Goal: Task Accomplishment & Management: Manage account settings

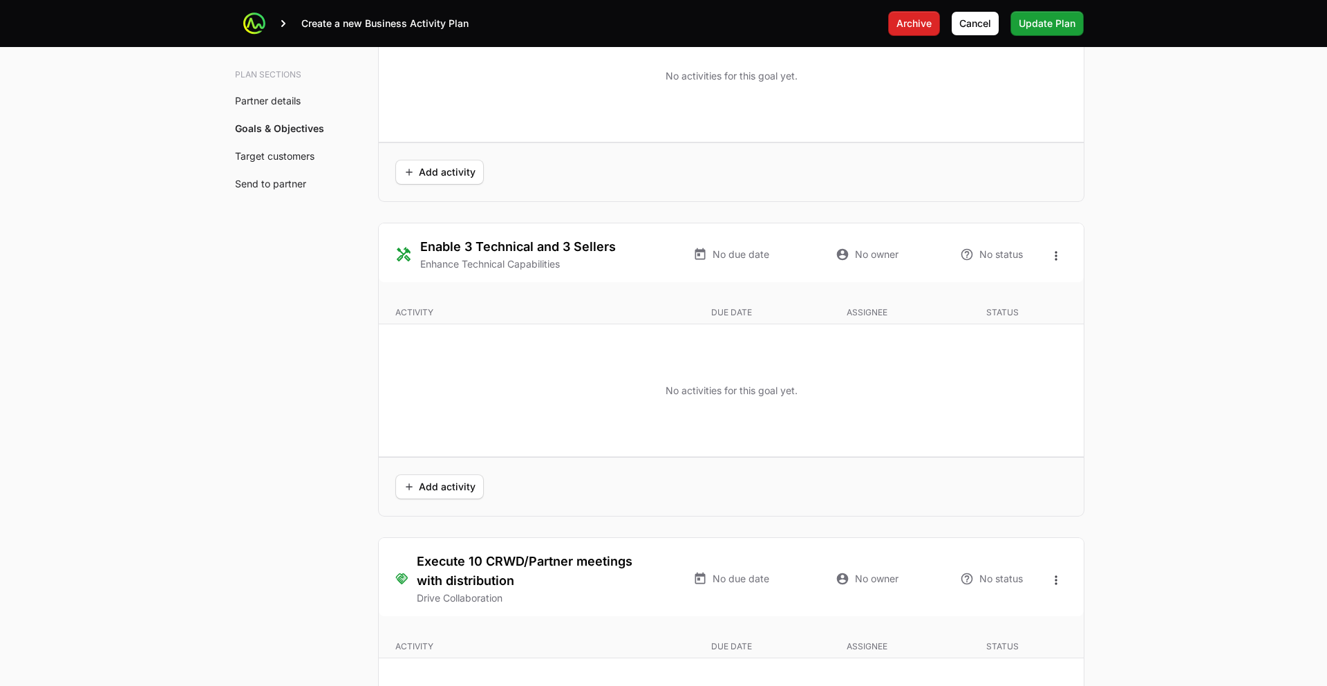
scroll to position [2783, 0]
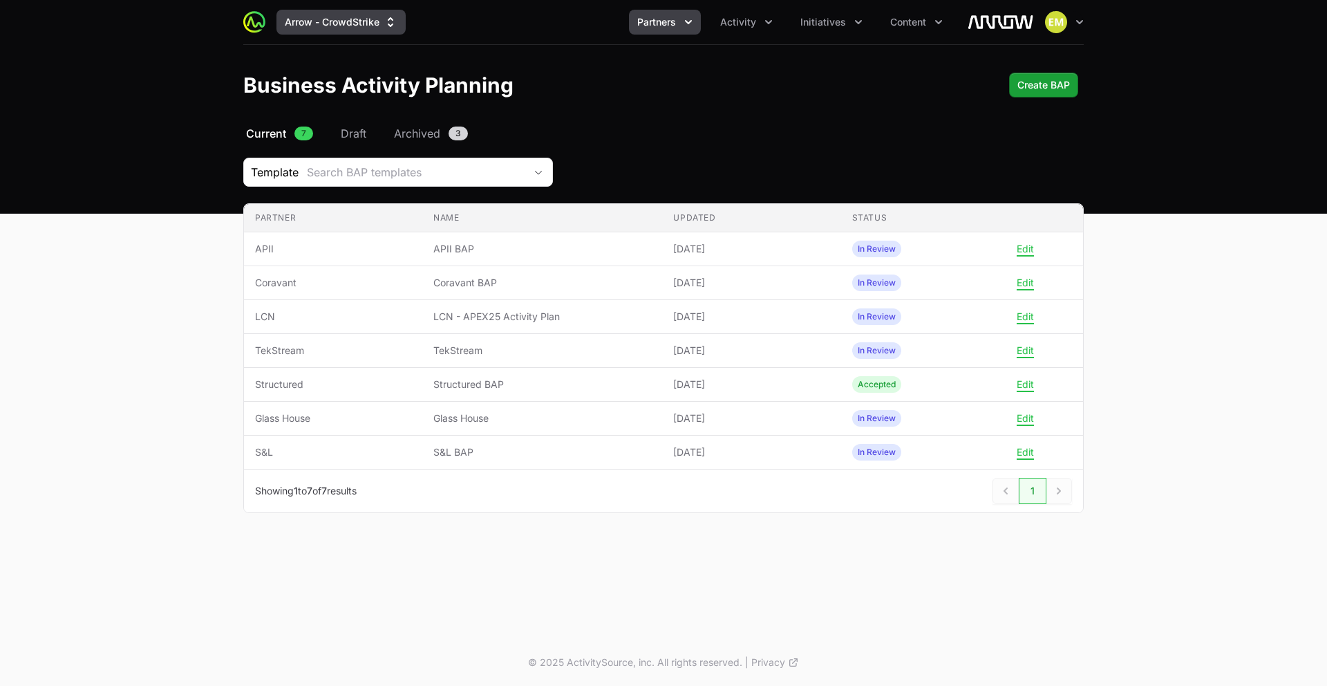
click at [386, 18] on icon "Supplier switch menu" at bounding box center [391, 22] width 14 height 14
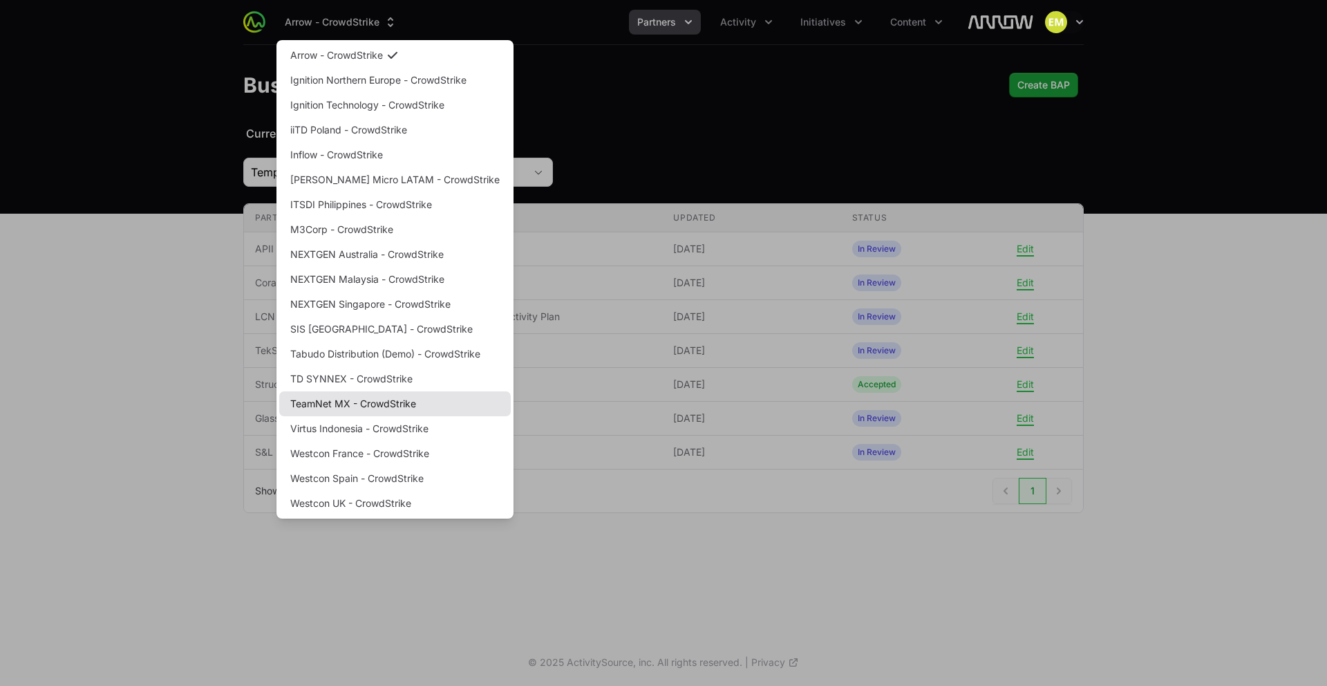
click at [358, 402] on link "TeamNet MX - CrowdStrike" at bounding box center [395, 403] width 232 height 25
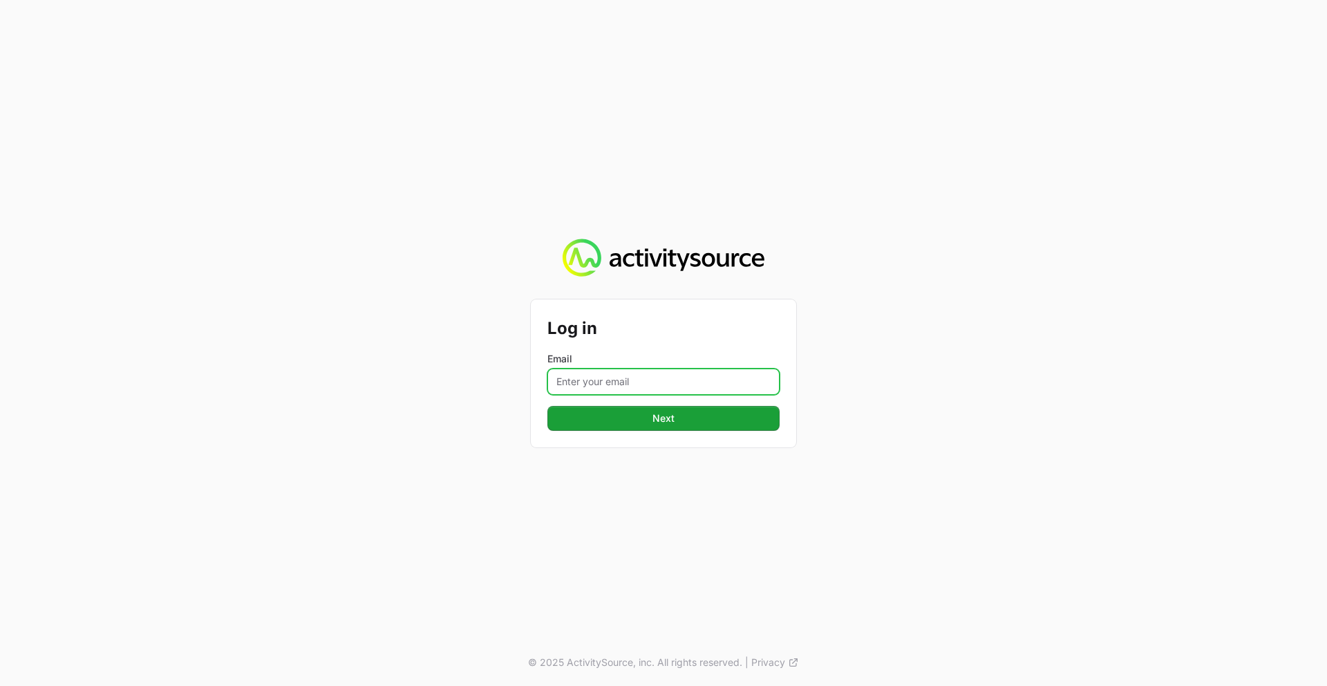
click at [600, 386] on input "Email" at bounding box center [664, 381] width 232 height 26
type input "[PERSON_NAME][EMAIL_ADDRESS][PERSON_NAME][DOMAIN_NAME]"
click at [548, 406] on button "Next" at bounding box center [664, 418] width 232 height 25
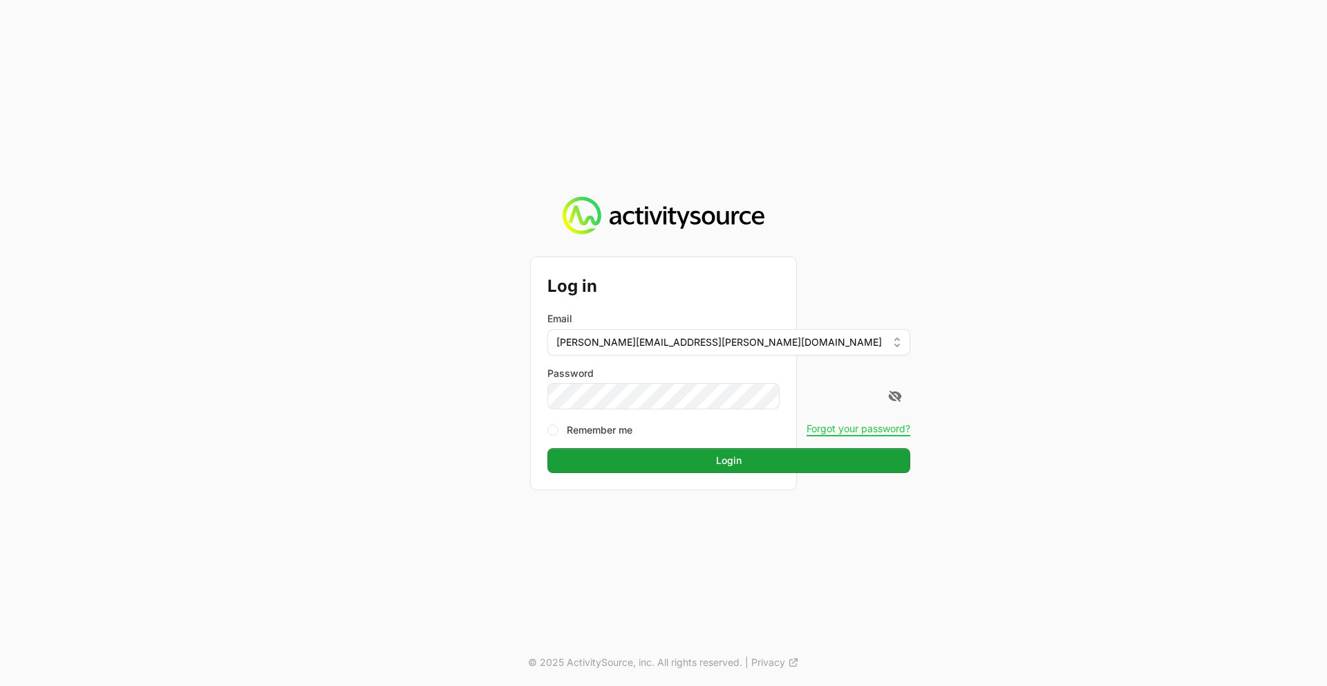
click at [548, 448] on button "Login" at bounding box center [729, 460] width 363 height 25
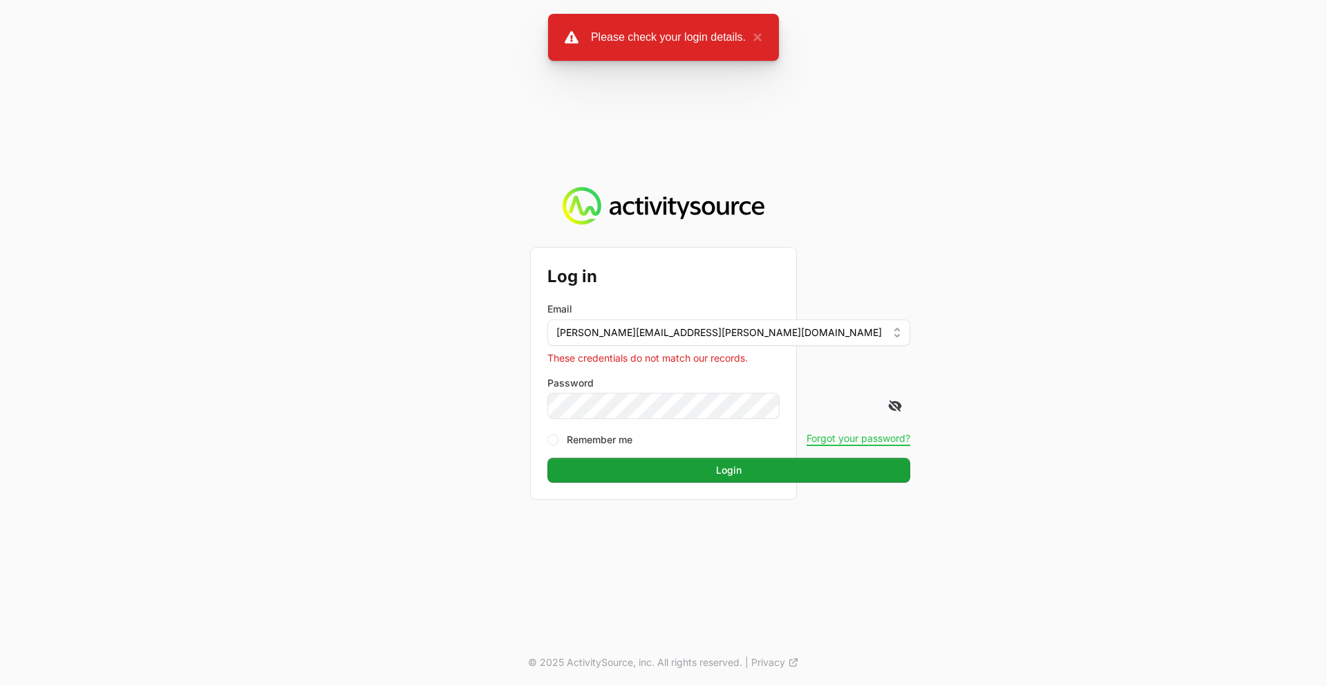
click at [881, 411] on icon at bounding box center [895, 406] width 14 height 14
click at [548, 458] on button "Login" at bounding box center [729, 470] width 363 height 25
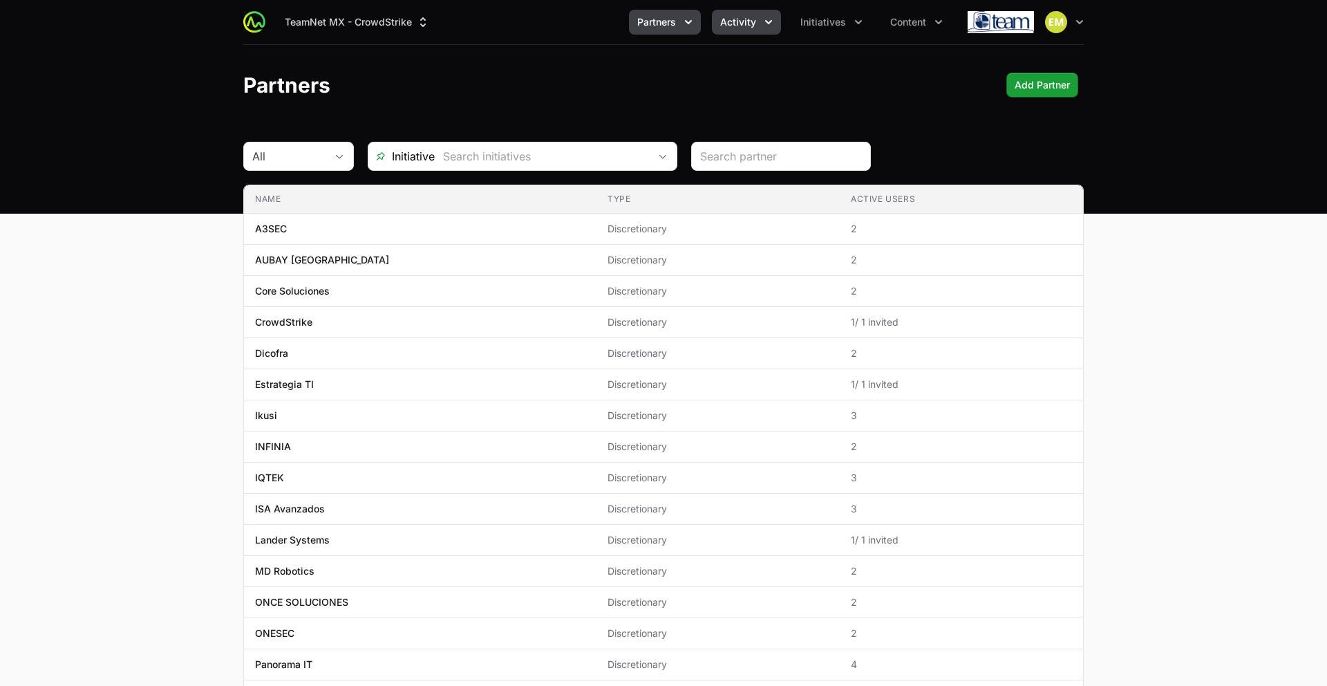
click at [724, 27] on span "Activity" at bounding box center [738, 22] width 36 height 14
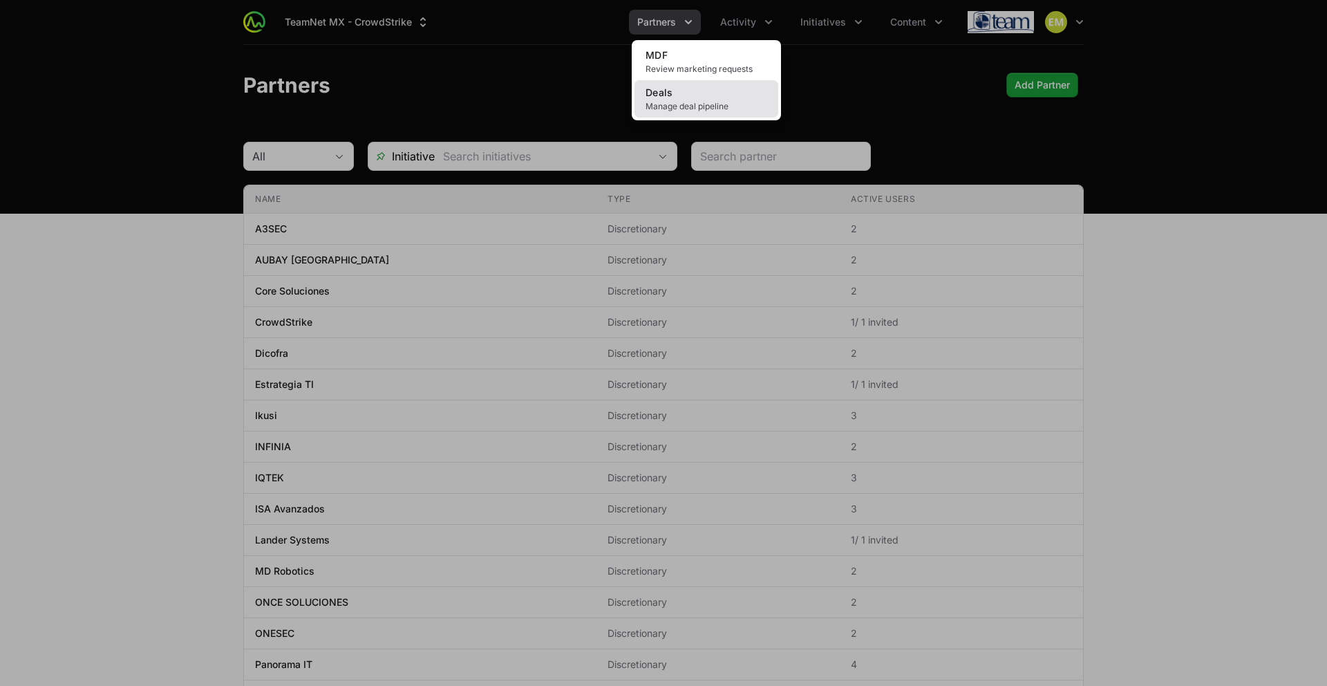
click at [687, 99] on link "Deals Manage deal pipeline" at bounding box center [707, 98] width 144 height 37
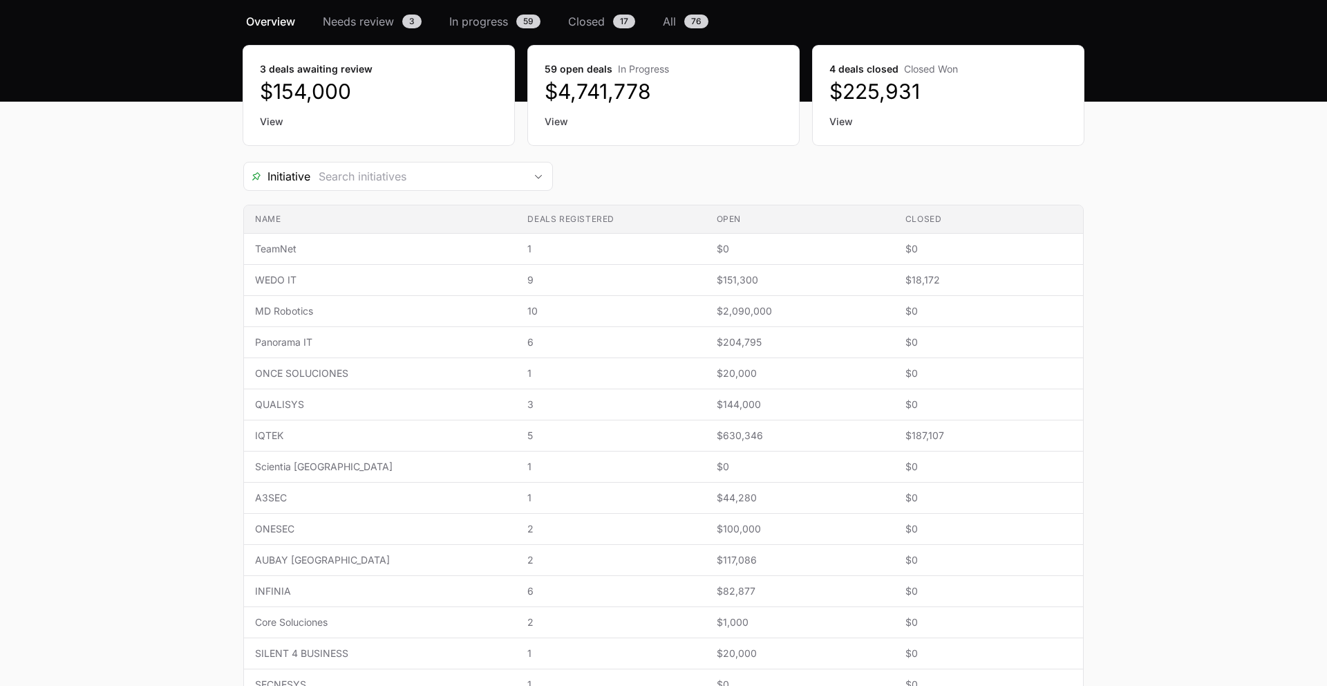
scroll to position [115, 0]
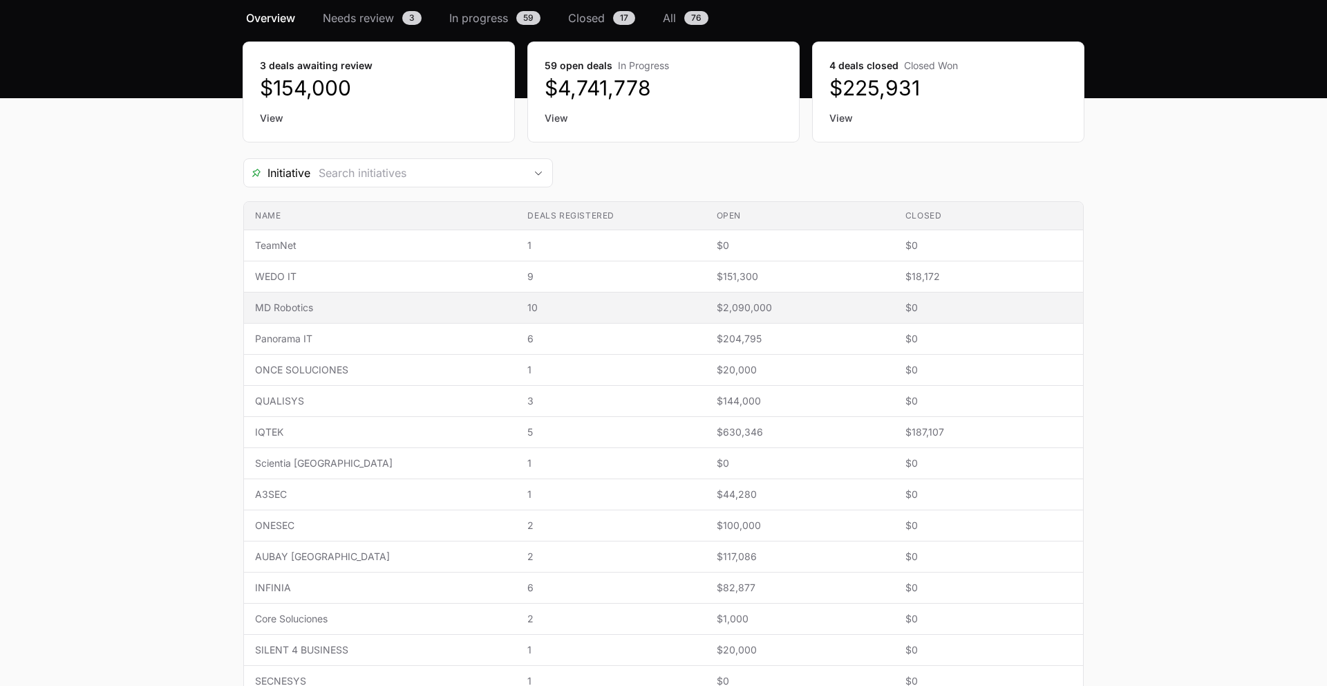
click at [660, 314] on td "Deals registered 10" at bounding box center [610, 307] width 189 height 31
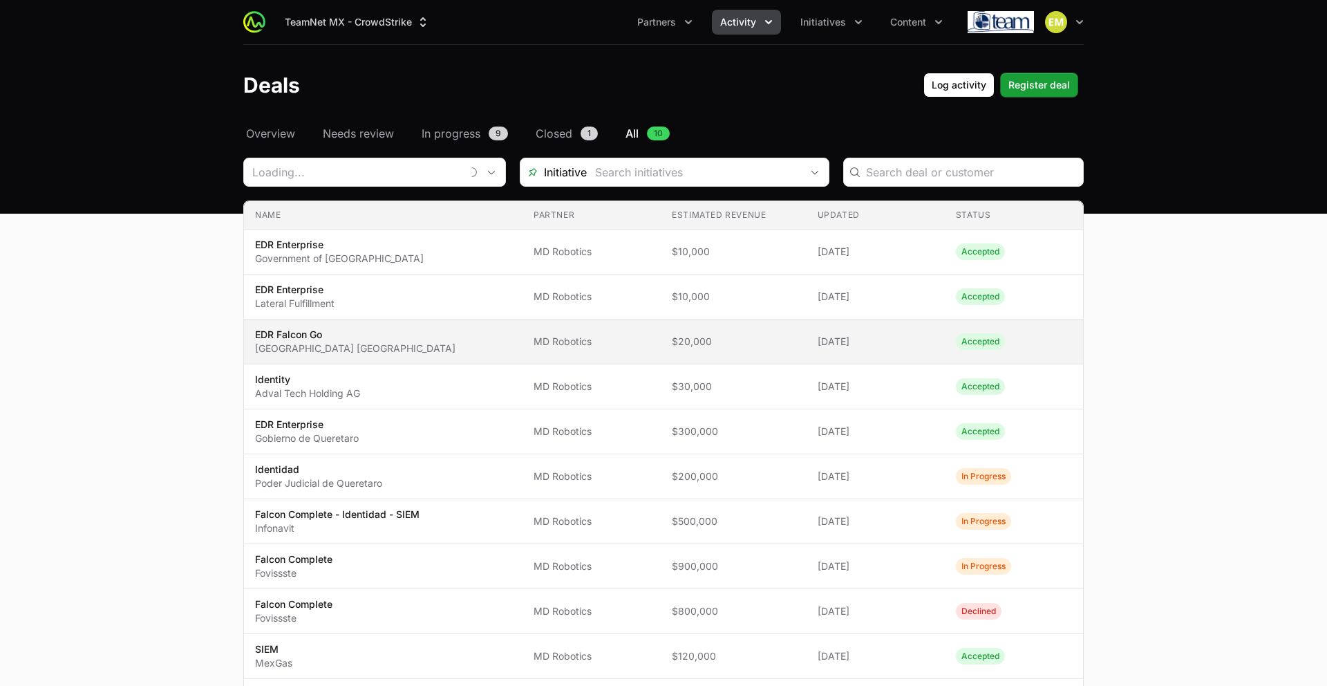
type input "MD Robotics"
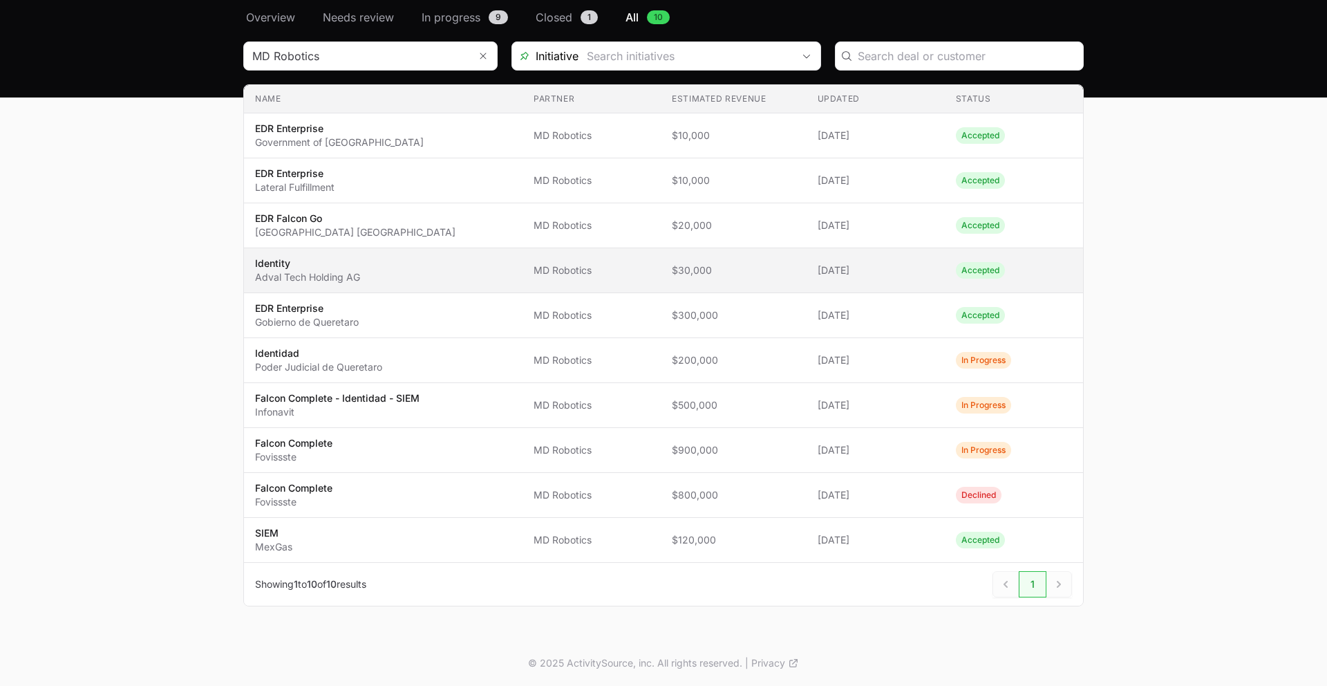
scroll to position [117, 0]
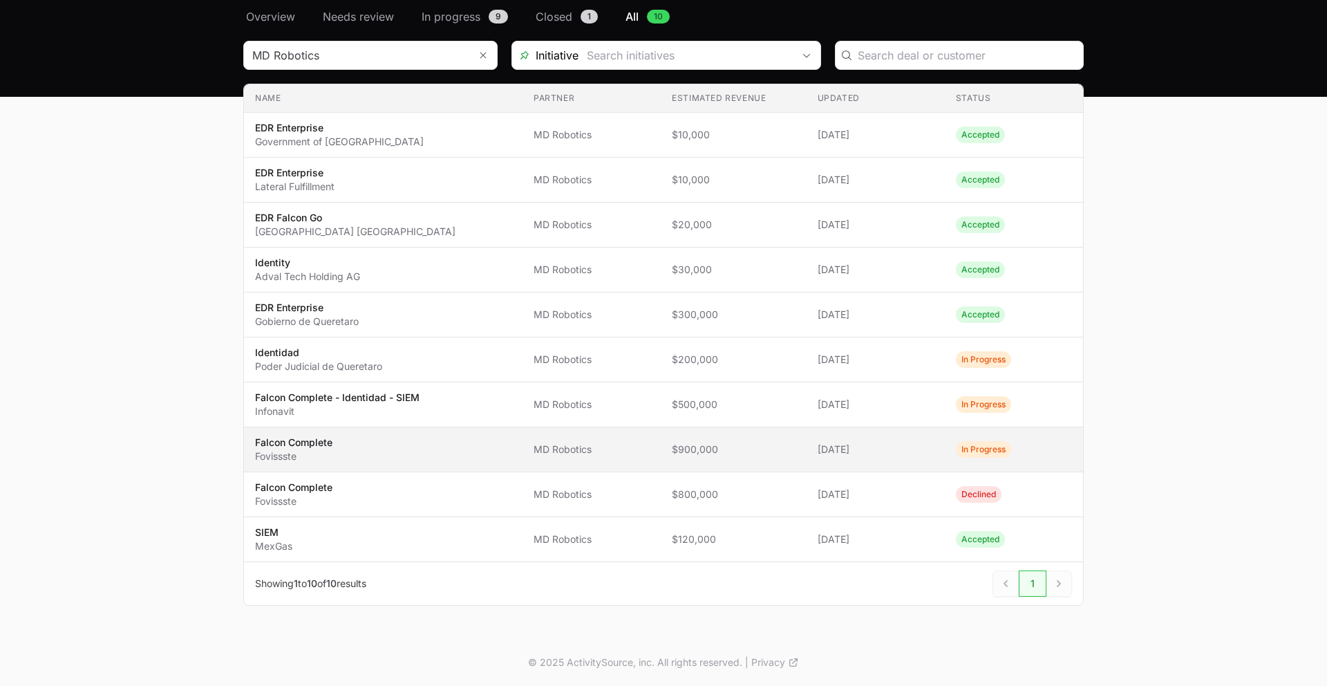
click at [413, 458] on span "Falcon Complete Fovissste" at bounding box center [383, 450] width 256 height 28
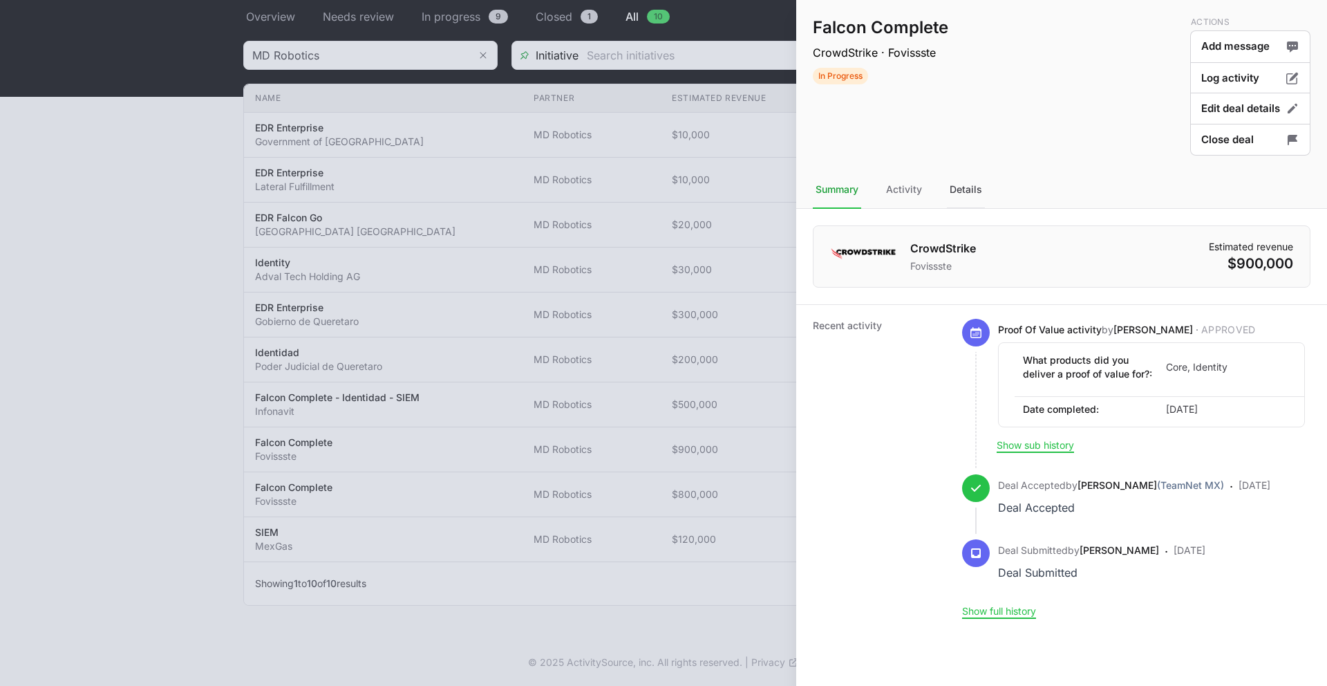
click at [881, 186] on div "Details" at bounding box center [966, 189] width 38 height 37
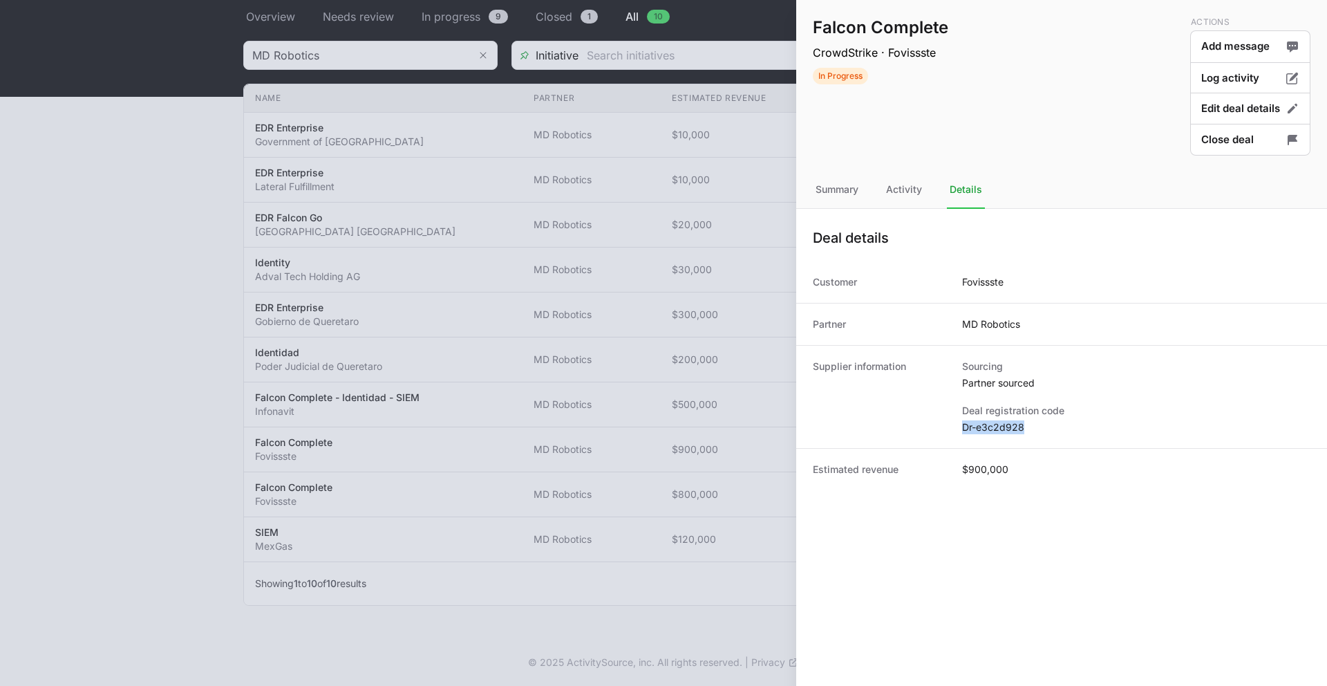
drag, startPoint x: 1026, startPoint y: 427, endPoint x: 959, endPoint y: 431, distance: 67.2
click at [881, 431] on div "Supplier information Sourcing Partner sourced Deal registration code Dr-e3c2d928" at bounding box center [1061, 396] width 531 height 103
copy dd "Dr-e3c2d928"
click at [531, 386] on div at bounding box center [663, 343] width 1327 height 686
